Goal: Task Accomplishment & Management: Manage account settings

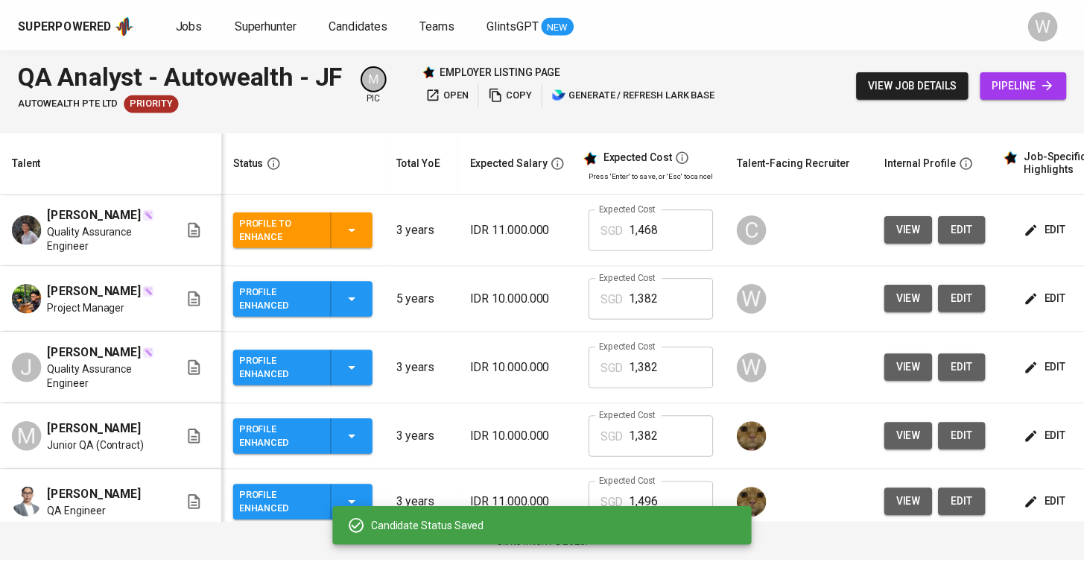
scroll to position [13, 0]
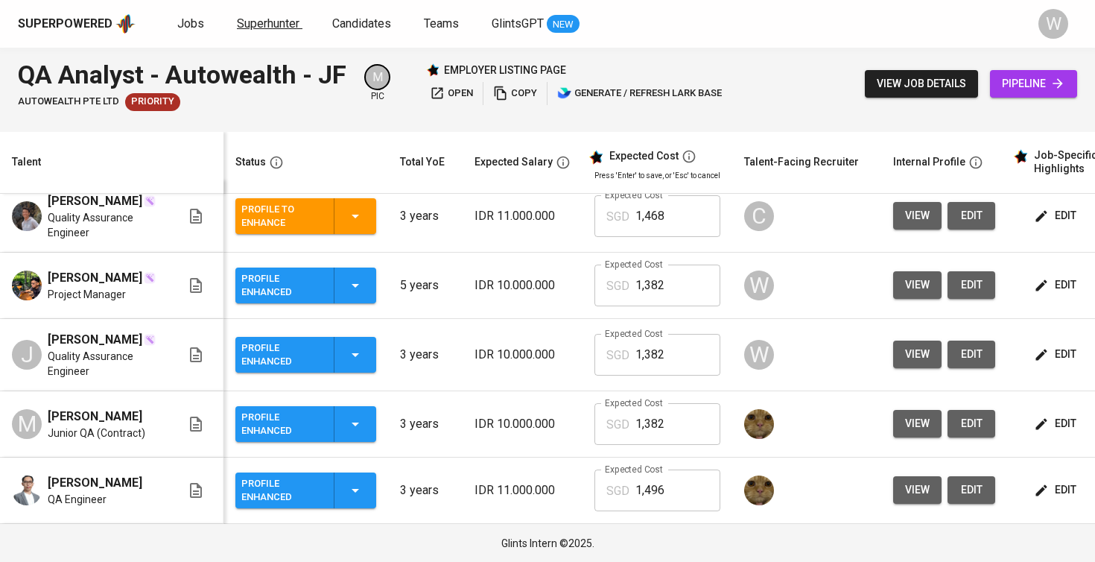
click at [244, 17] on span "Superhunter" at bounding box center [268, 23] width 63 height 14
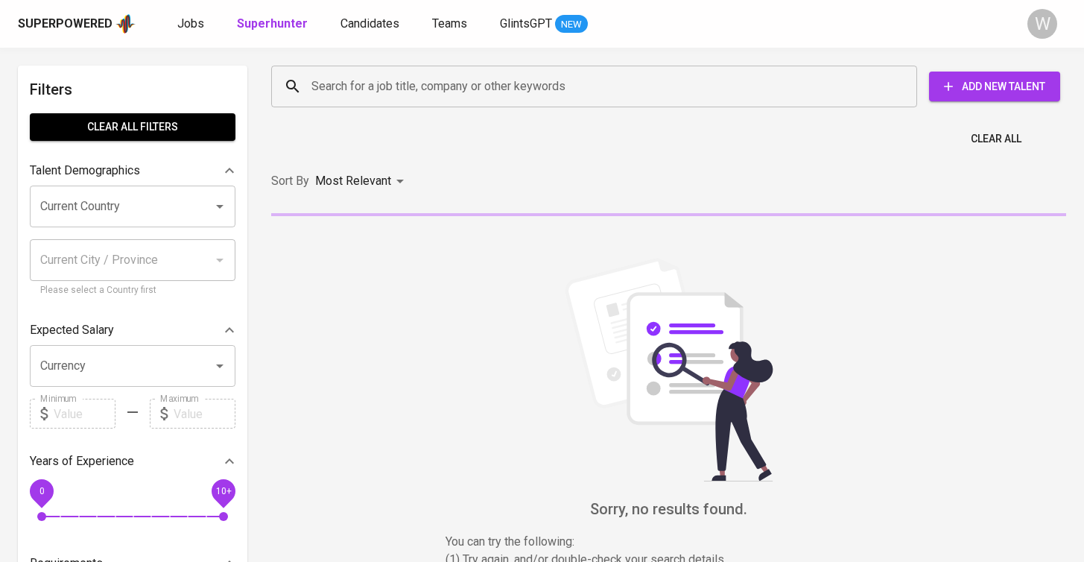
click at [393, 72] on input "Search for a job title, company or other keywords" at bounding box center [598, 86] width 580 height 28
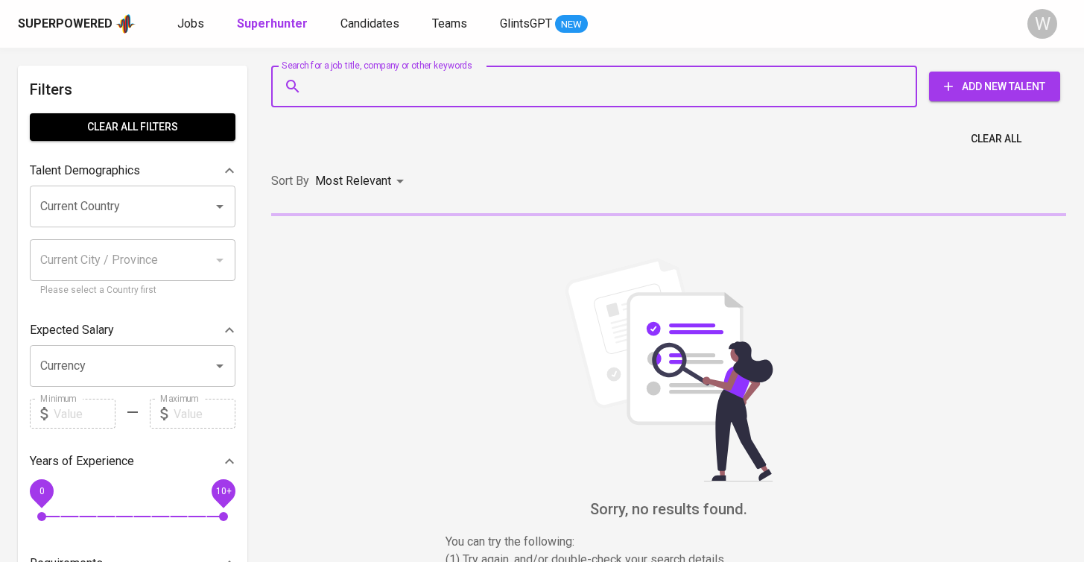
paste input "[EMAIL_ADDRESS][DOMAIN_NAME]"
type input "[EMAIL_ADDRESS][DOMAIN_NAME]"
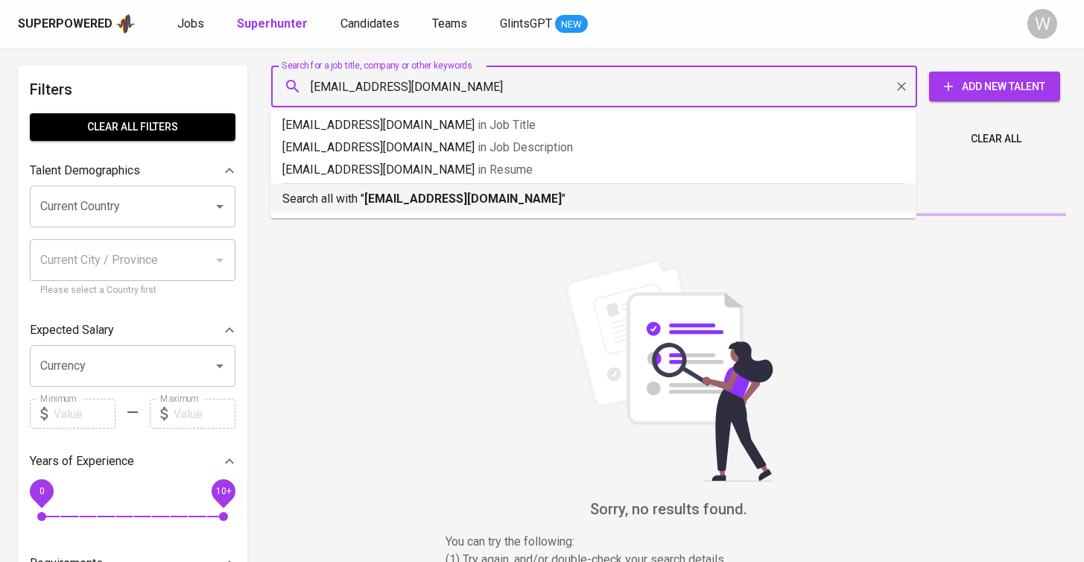
click at [431, 197] on b "[EMAIL_ADDRESS][DOMAIN_NAME]" at bounding box center [462, 198] width 197 height 14
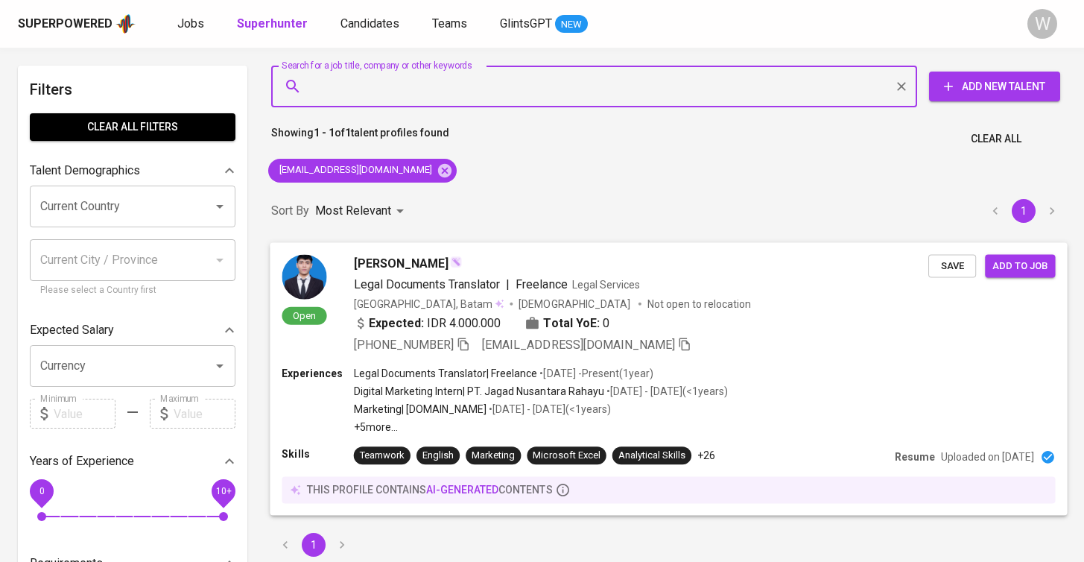
click at [950, 269] on span "Save" at bounding box center [952, 265] width 33 height 17
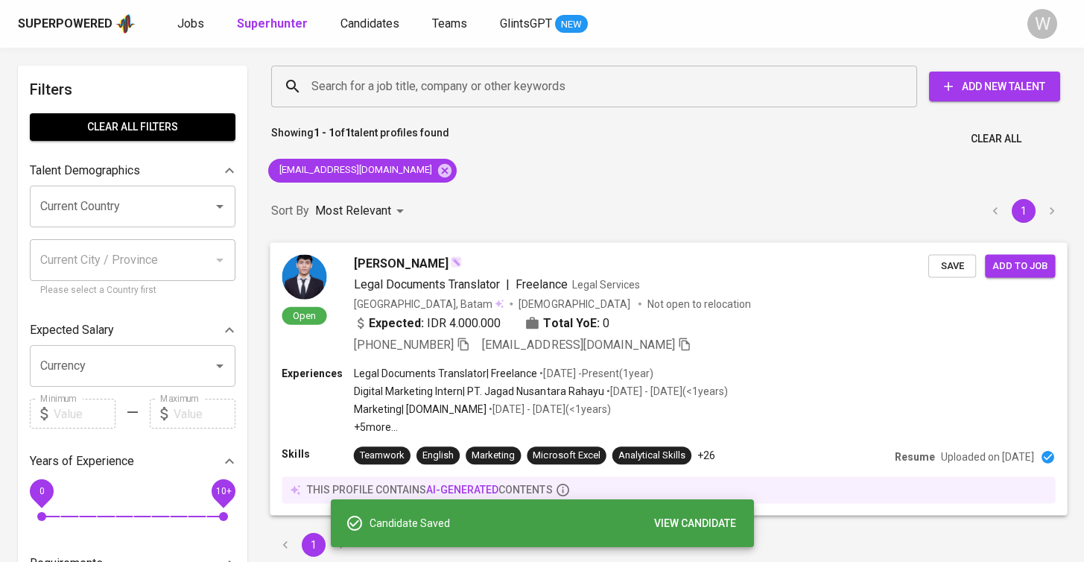
click at [1026, 270] on span "Add to job" at bounding box center [1020, 265] width 55 height 17
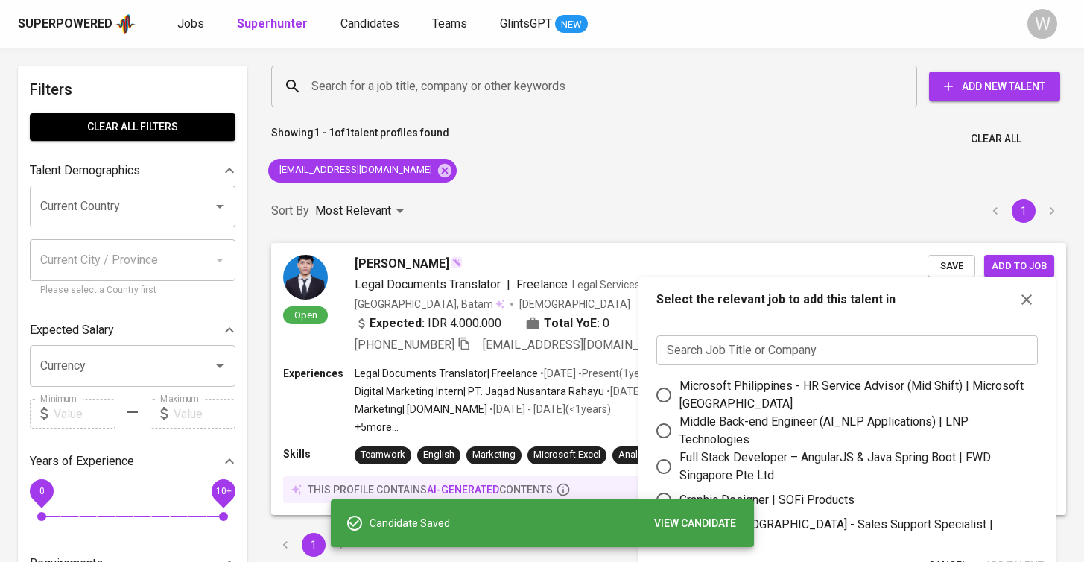
click at [712, 346] on input "text" at bounding box center [847, 350] width 382 height 30
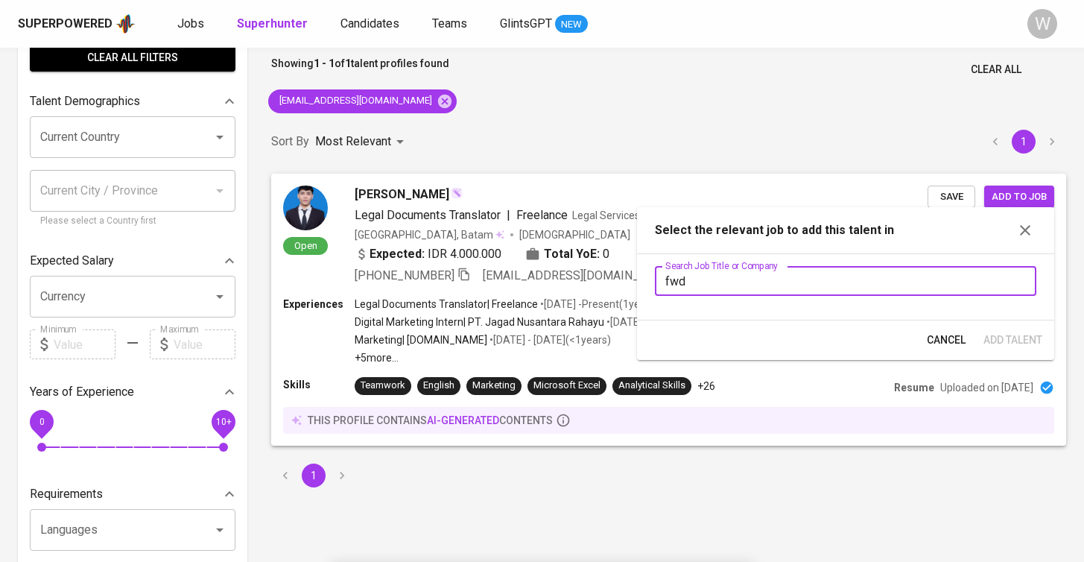
scroll to position [85, 0]
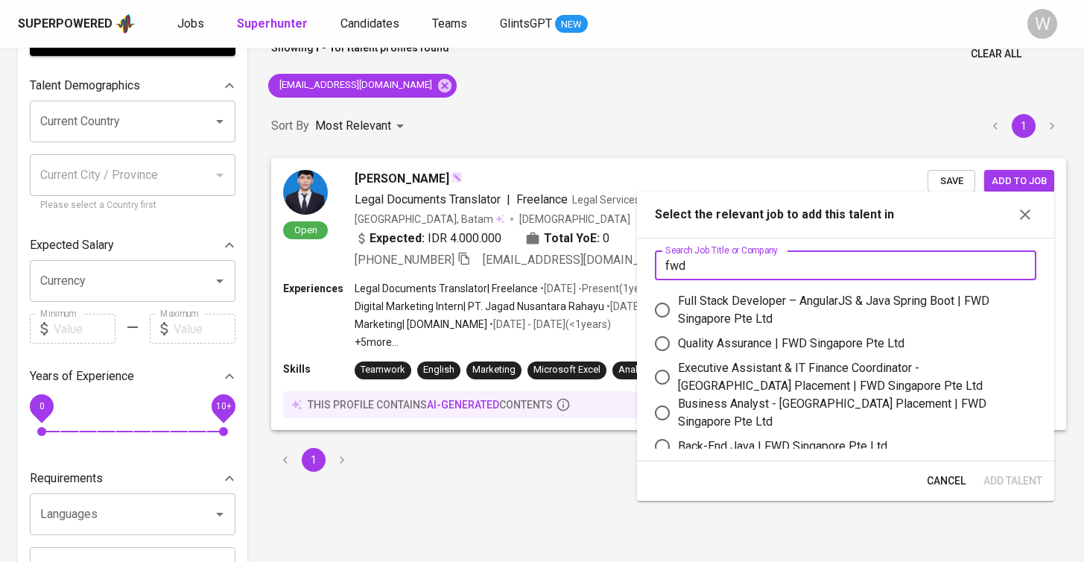
type input "fwd"
click at [733, 340] on div "Quality Assurance | FWD Singapore Pte Ltd" at bounding box center [791, 344] width 227 height 18
click at [678, 340] on input "Quality Assurance | FWD Singapore Pte Ltd" at bounding box center [662, 343] width 31 height 31
radio input "true"
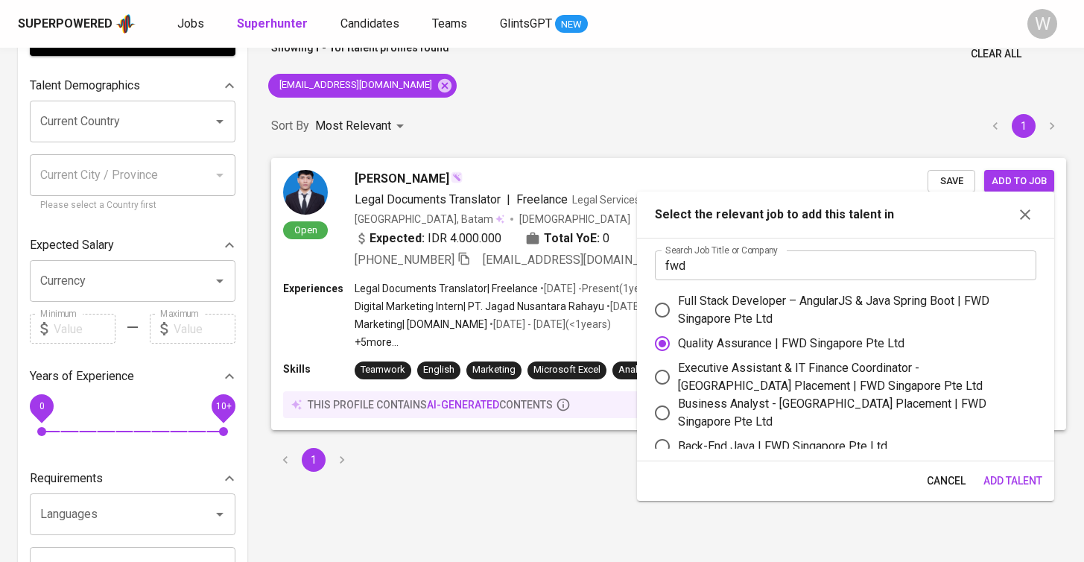
click at [1005, 478] on span "Add Talent" at bounding box center [1013, 481] width 59 height 19
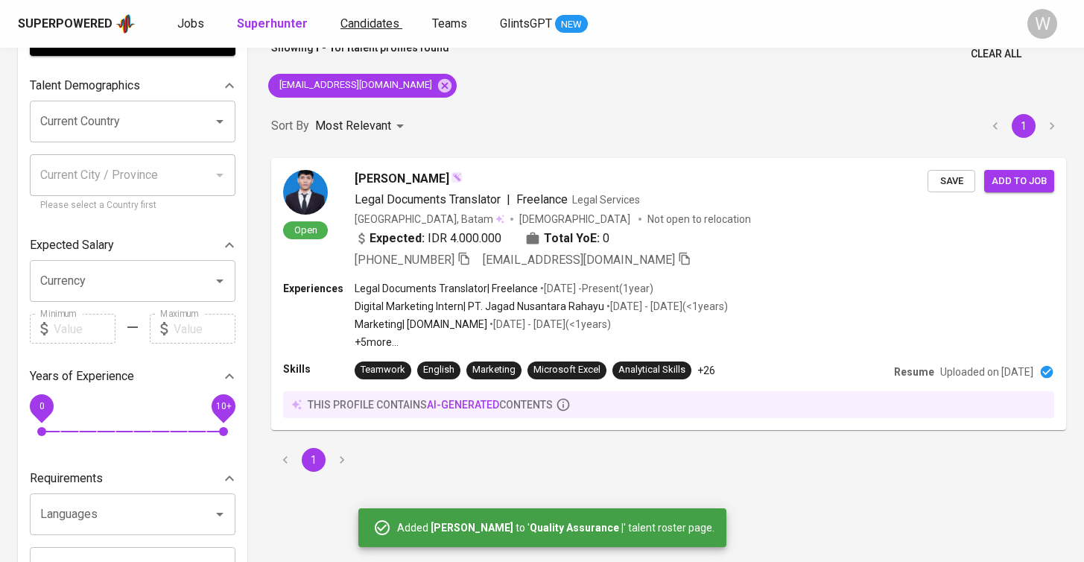
click at [384, 22] on span "Candidates" at bounding box center [370, 23] width 59 height 14
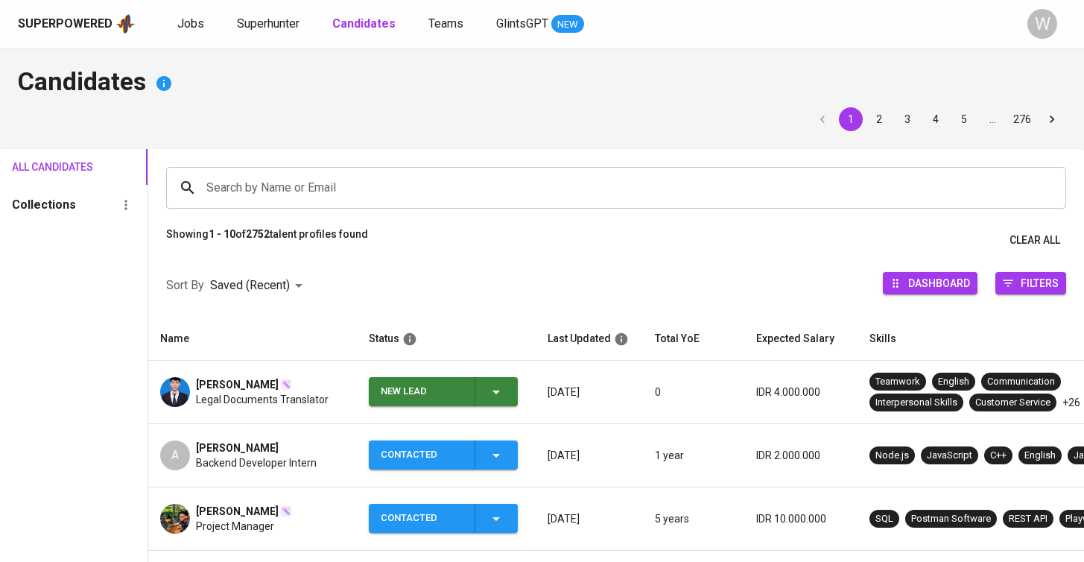
click at [479, 399] on div "New Lead" at bounding box center [443, 391] width 124 height 29
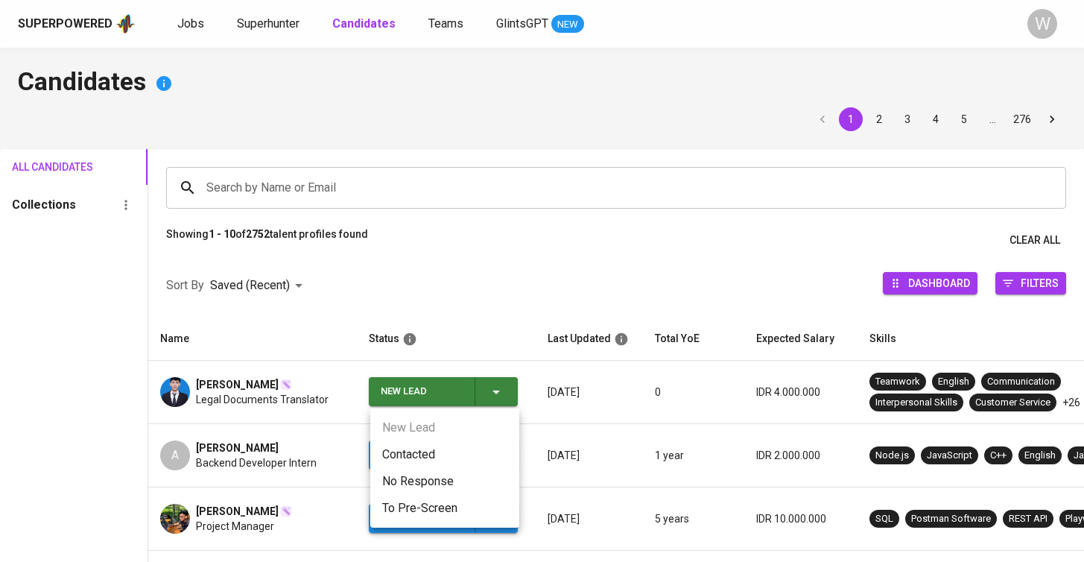
click at [440, 456] on li "Contacted" at bounding box center [444, 454] width 149 height 27
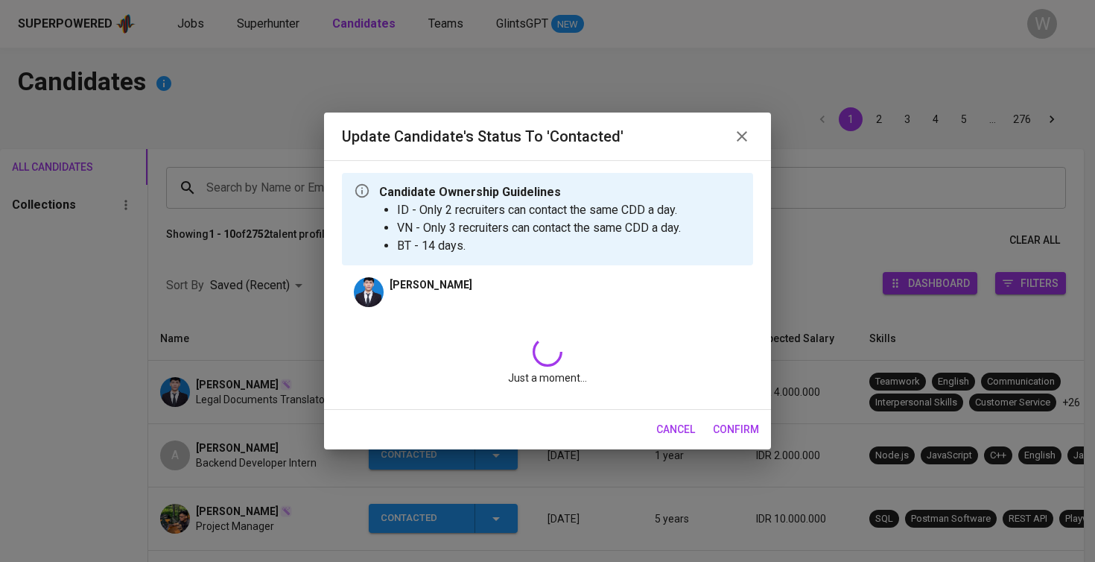
click at [517, 334] on div "Just a moment..." at bounding box center [547, 361] width 411 height 72
click at [510, 349] on div "Just a moment..." at bounding box center [547, 361] width 411 height 72
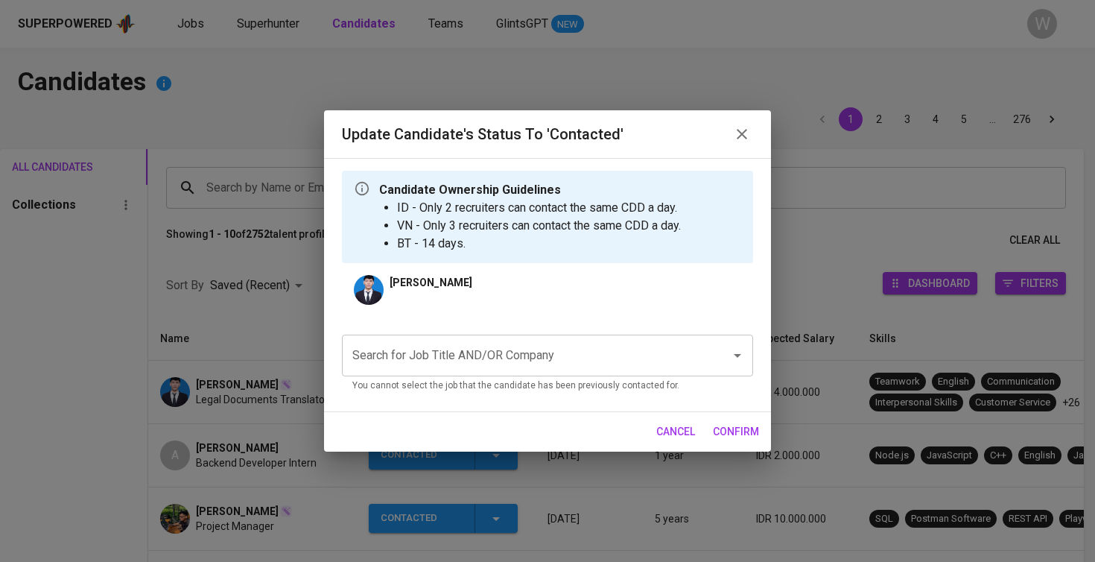
click at [510, 349] on input "Search for Job Title AND/OR Company" at bounding box center [527, 355] width 356 height 28
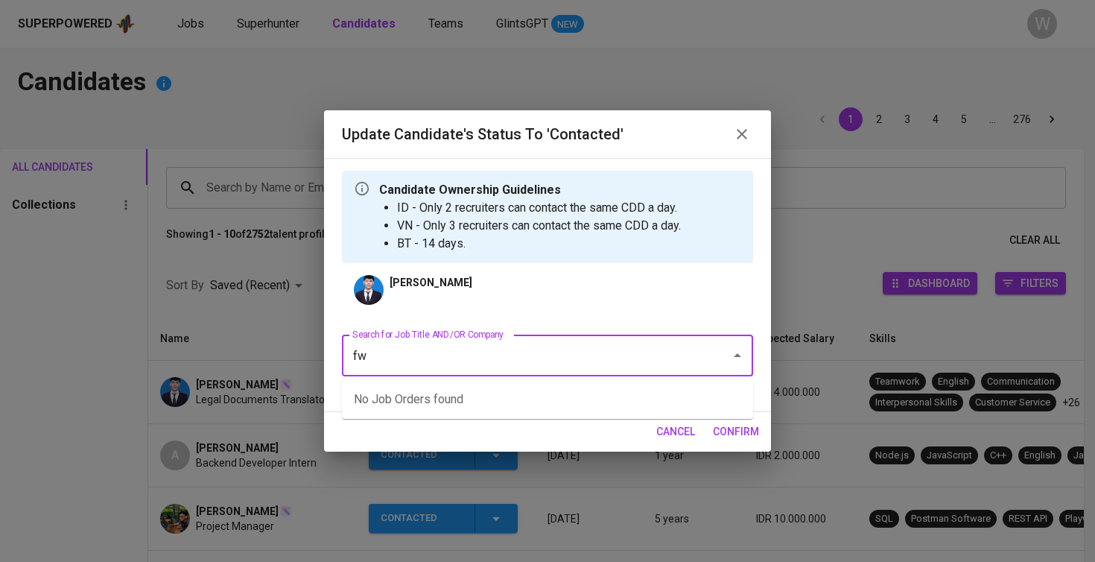
type input "f"
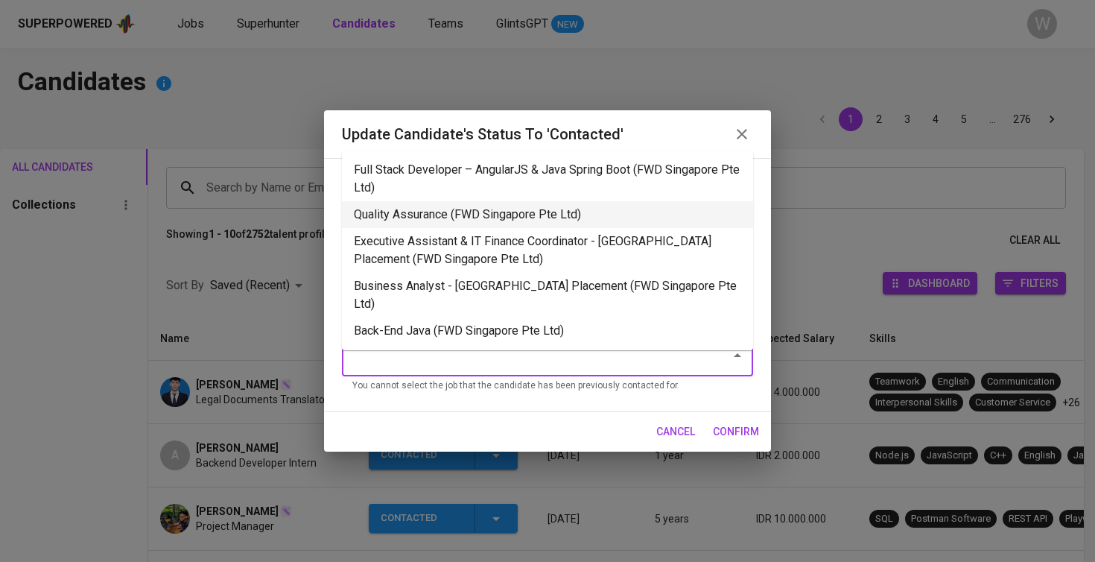
click at [492, 221] on li "Quality Assurance (FWD Singapore Pte Ltd)" at bounding box center [547, 214] width 411 height 27
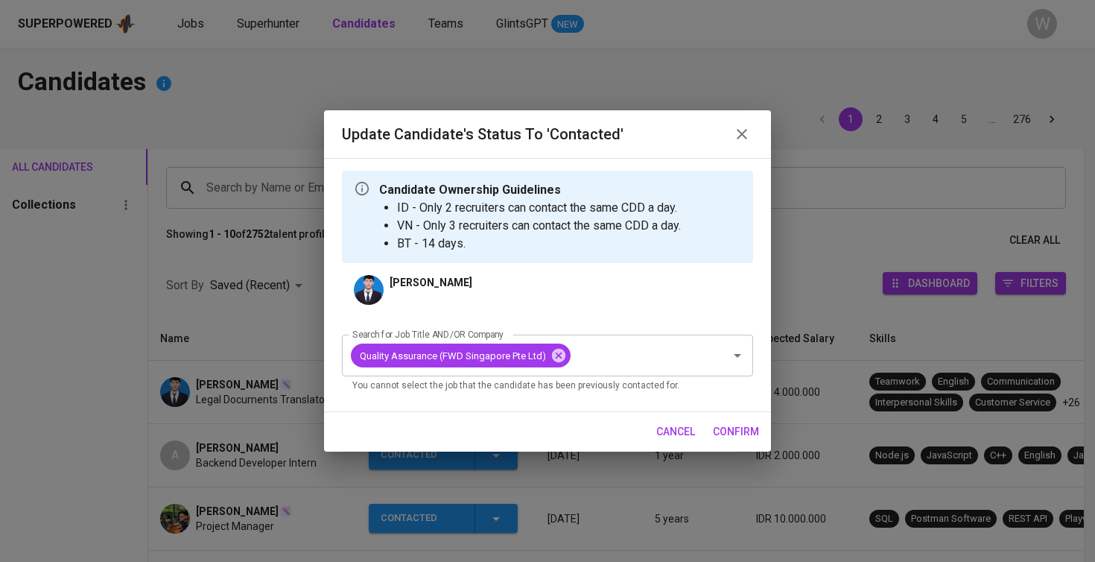
click at [733, 430] on span "confirm" at bounding box center [736, 431] width 46 height 19
